Goal: Task Accomplishment & Management: Use online tool/utility

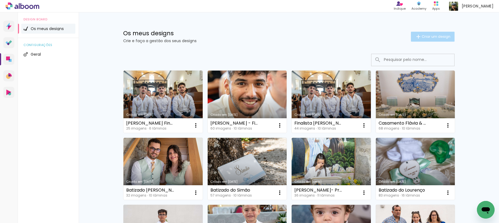
click at [434, 38] on span "Criar um design" at bounding box center [435, 37] width 29 height 4
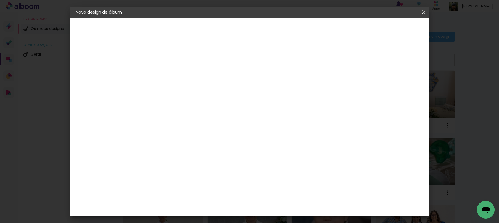
click at [0, 0] on paper-input-container "Título do álbum" at bounding box center [0, 0] width 0 height 0
click at [166, 73] on input "Primeira comunhão Vicente" at bounding box center [166, 74] width 0 height 9
type input "Primeira Comunhão Vicente"
type paper-input "Primeira Comunhão Vicente"
click at [0, 0] on slot "Avançar" at bounding box center [0, 0] width 0 height 0
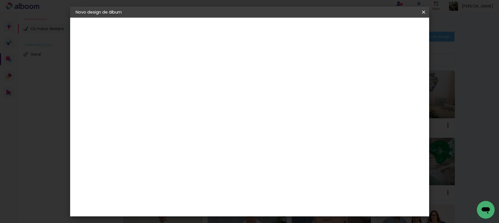
click at [247, 85] on paper-item "Tamanho Livre" at bounding box center [226, 85] width 42 height 14
click at [0, 0] on slot "Avançar" at bounding box center [0, 0] width 0 height 0
click at [157, 158] on div "cm" at bounding box center [159, 157] width 7 height 8
drag, startPoint x: 156, startPoint y: 156, endPoint x: 141, endPoint y: 156, distance: 14.6
click at [141, 18] on quentale-album-spec "Iniciar design Iniciar design" at bounding box center [249, 18] width 359 height 0
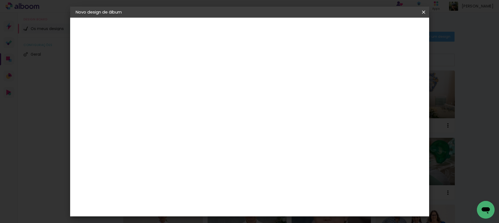
click at [150, 155] on input "30" at bounding box center [148, 157] width 14 height 8
click at [155, 156] on input "30" at bounding box center [148, 157] width 14 height 8
type input "3"
type input "15,5"
type paper-input "15,5"
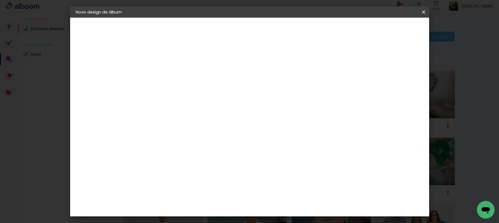
click at [284, 179] on input "60" at bounding box center [280, 178] width 14 height 8
drag, startPoint x: 286, startPoint y: 178, endPoint x: 273, endPoint y: 176, distance: 12.8
click at [273, 176] on input "60" at bounding box center [280, 178] width 14 height 8
type input "31"
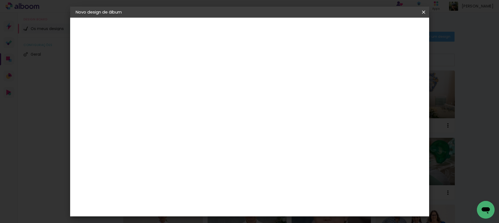
type paper-input "31"
click at [389, 29] on span "Iniciar design" at bounding box center [376, 29] width 25 height 4
